Goal: Find specific page/section: Find specific page/section

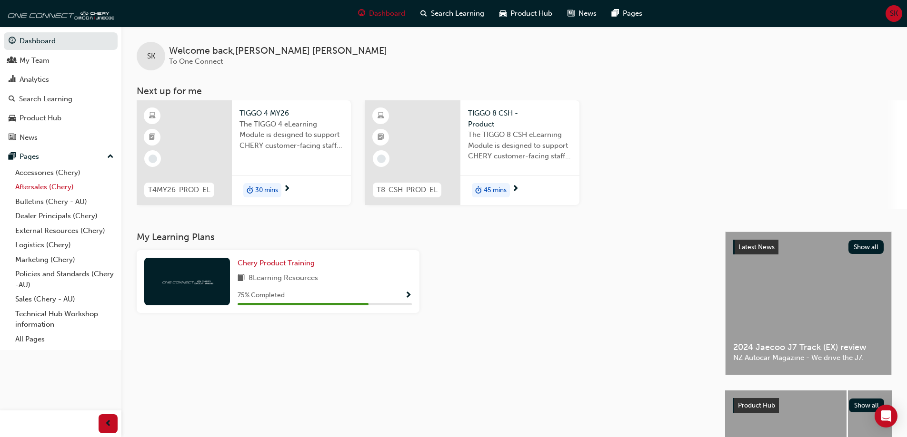
click at [42, 189] on link "Aftersales (Chery)" at bounding box center [64, 187] width 106 height 15
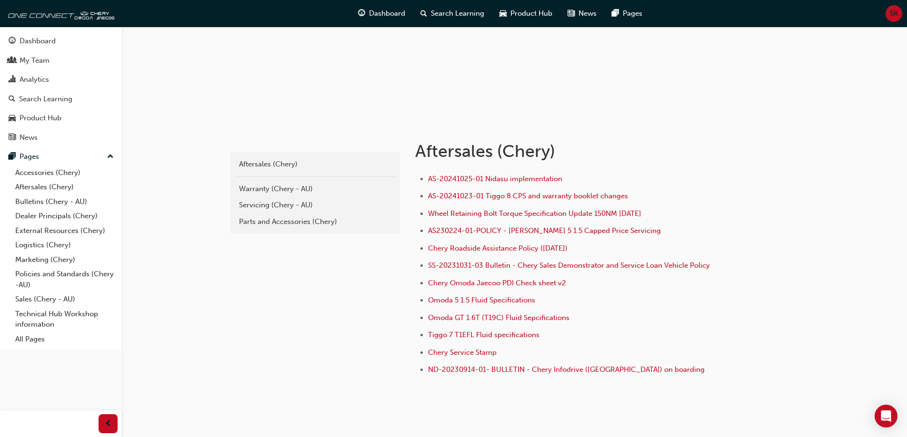
scroll to position [128, 0]
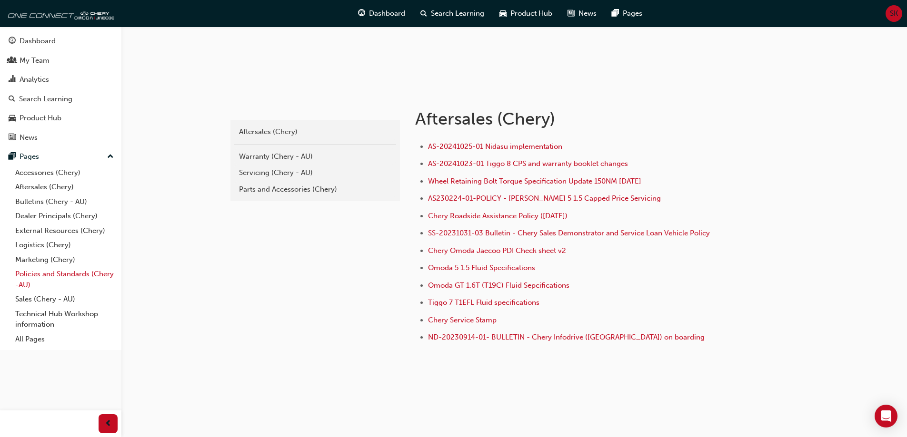
click at [55, 277] on link "Policies and Standards (Chery -AU)" at bounding box center [64, 279] width 106 height 25
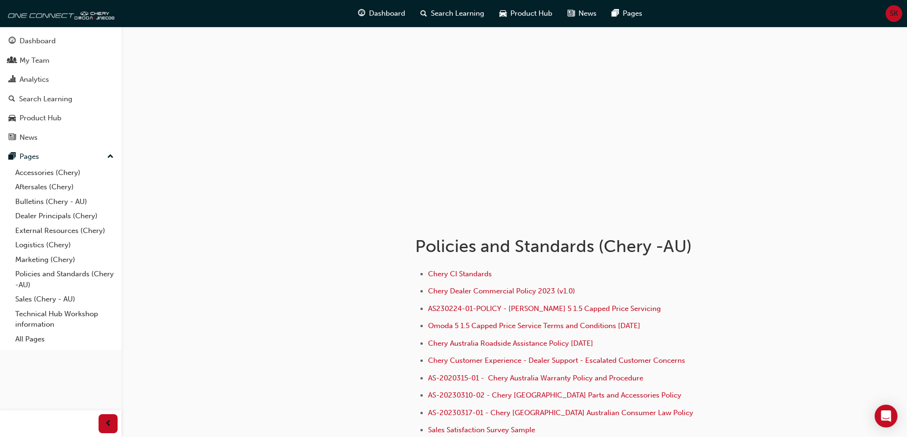
scroll to position [110, 0]
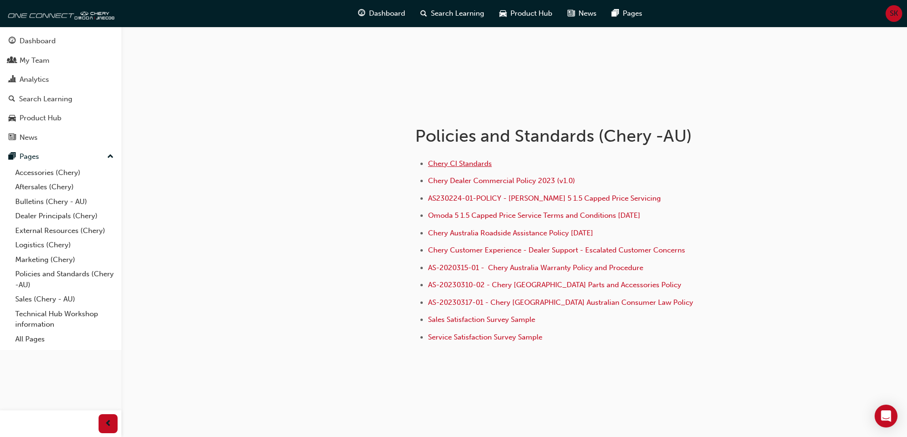
click at [444, 164] on span "Chery CI Standards" at bounding box center [460, 163] width 64 height 9
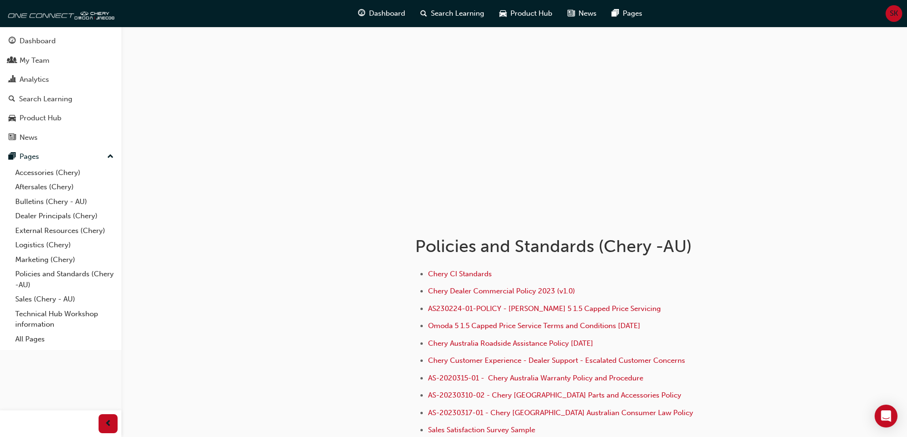
scroll to position [48, 0]
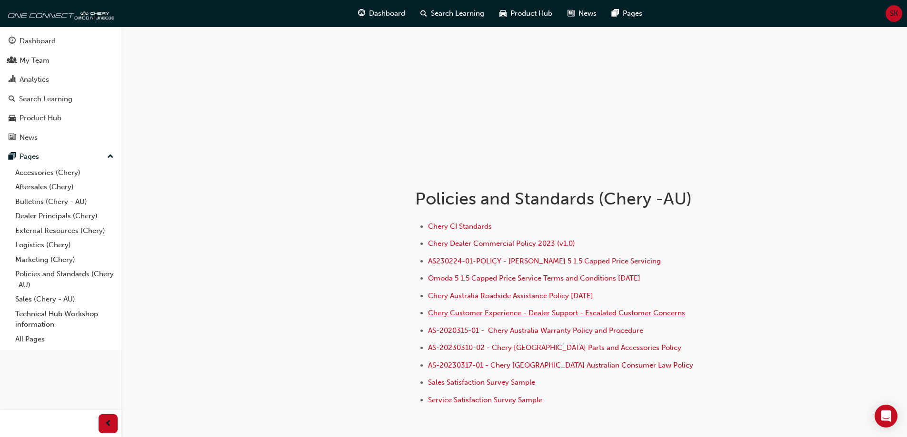
click at [468, 316] on span "Chery Customer Experience - Dealer Support - Escalated Customer Concerns" at bounding box center [556, 313] width 257 height 9
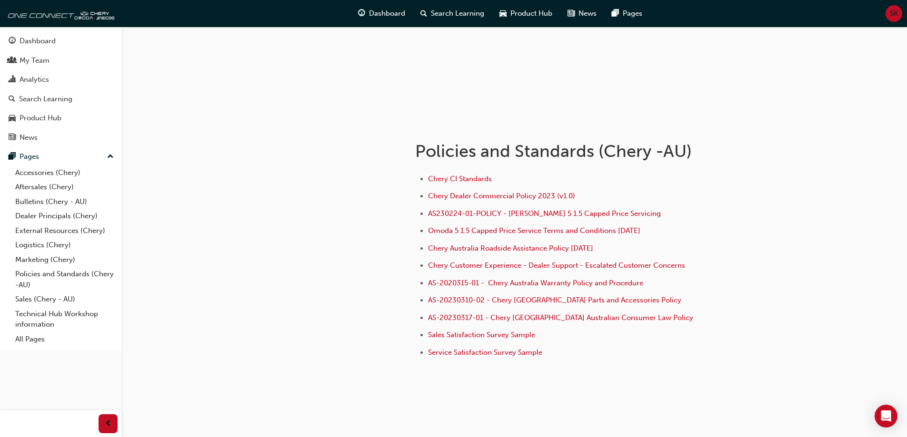
scroll to position [110, 0]
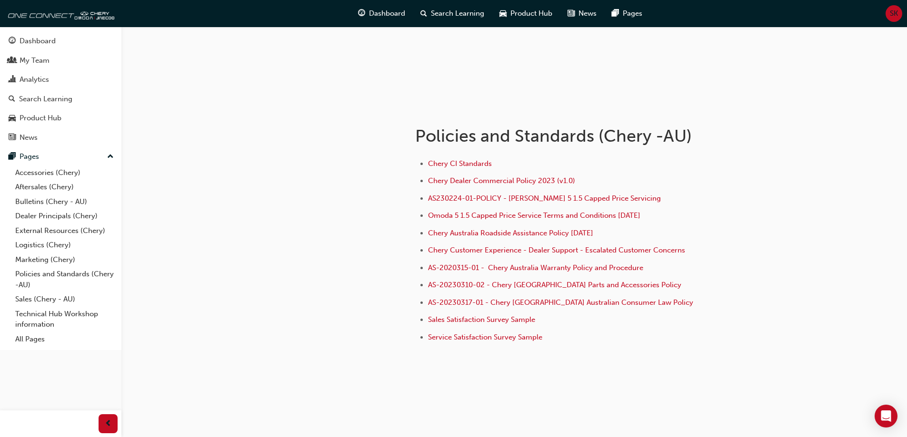
click at [456, 324] on li "Sales Satisfaction Survey Sample" at bounding box center [576, 321] width 297 height 14
click at [457, 319] on span "Sales Satisfaction Survey Sample" at bounding box center [481, 320] width 107 height 9
